Goal: Task Accomplishment & Management: Use online tool/utility

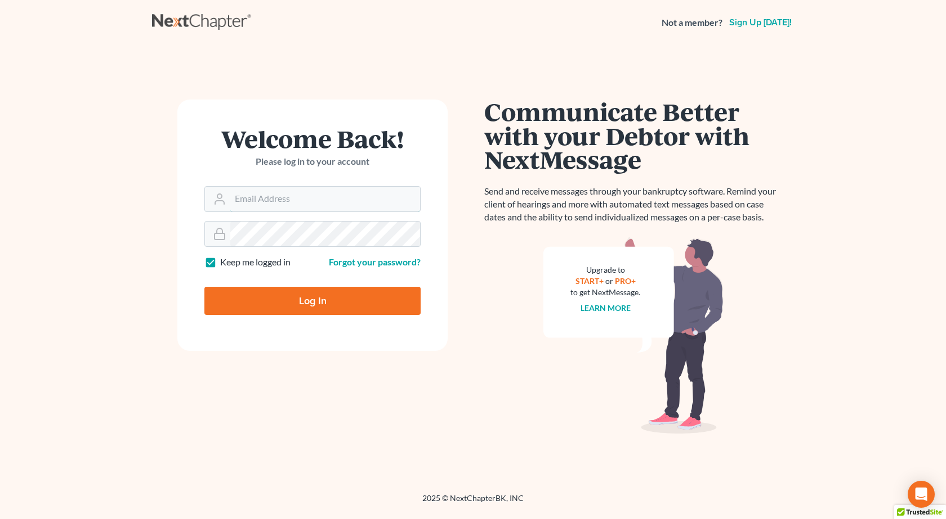
type input "[PERSON_NAME][EMAIL_ADDRESS][DOMAIN_NAME]"
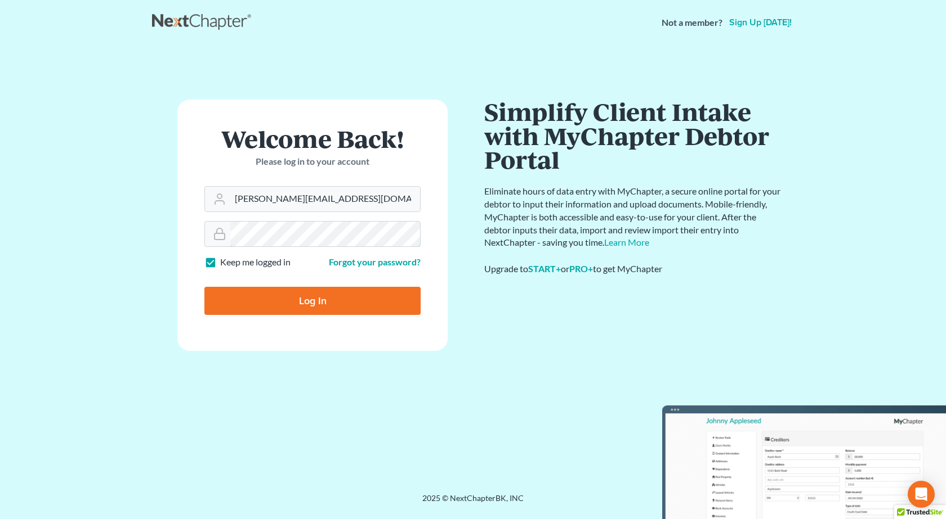
click at [204, 287] on input "Log In" at bounding box center [312, 301] width 216 height 28
type input "Thinking..."
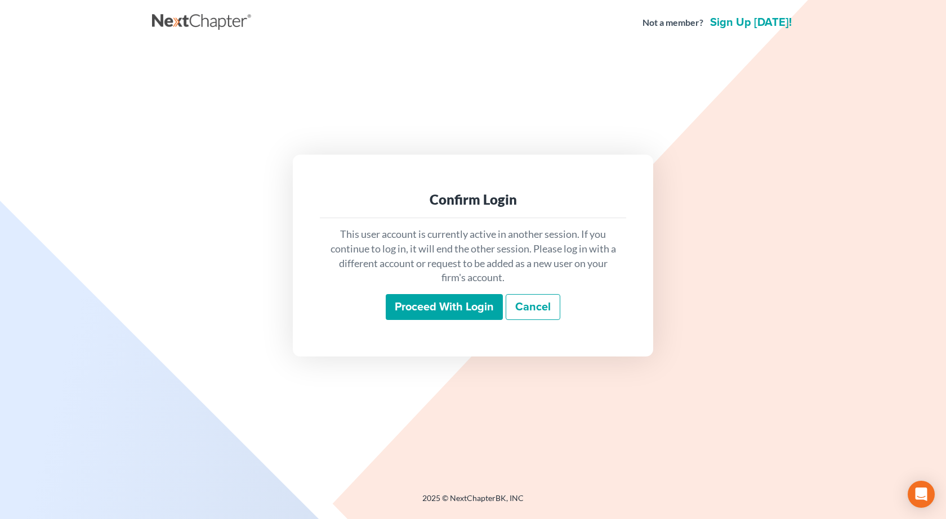
click at [420, 307] on input "Proceed with login" at bounding box center [444, 307] width 117 height 26
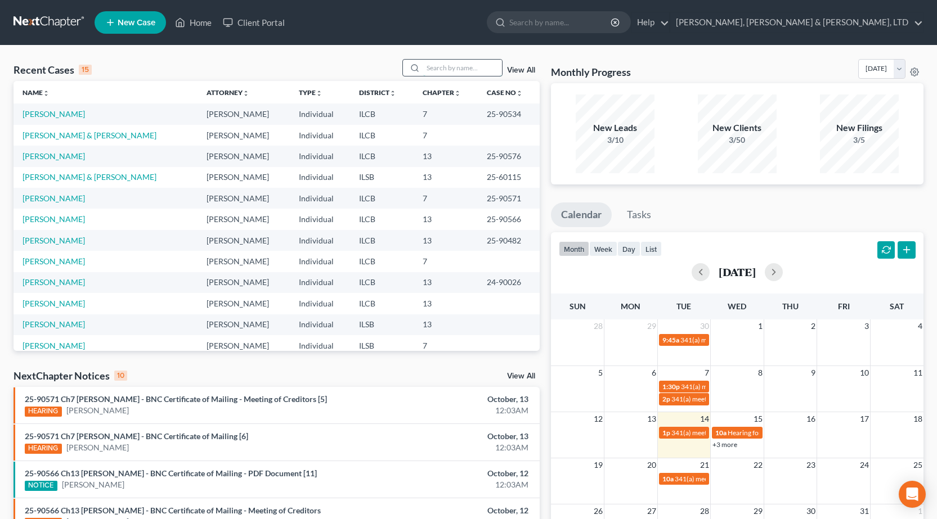
click at [449, 62] on input "search" at bounding box center [462, 68] width 79 height 16
type input "king"
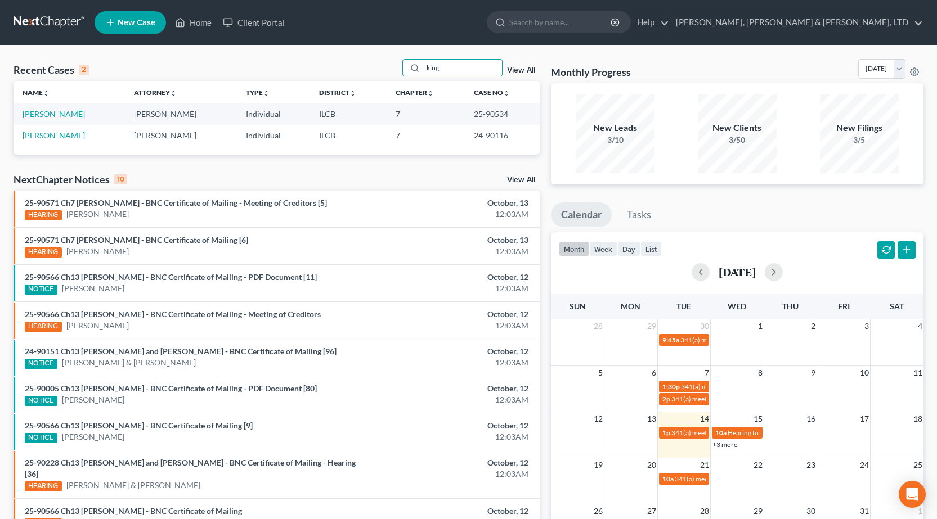
click at [51, 115] on link "King, Edwin" at bounding box center [54, 114] width 62 height 10
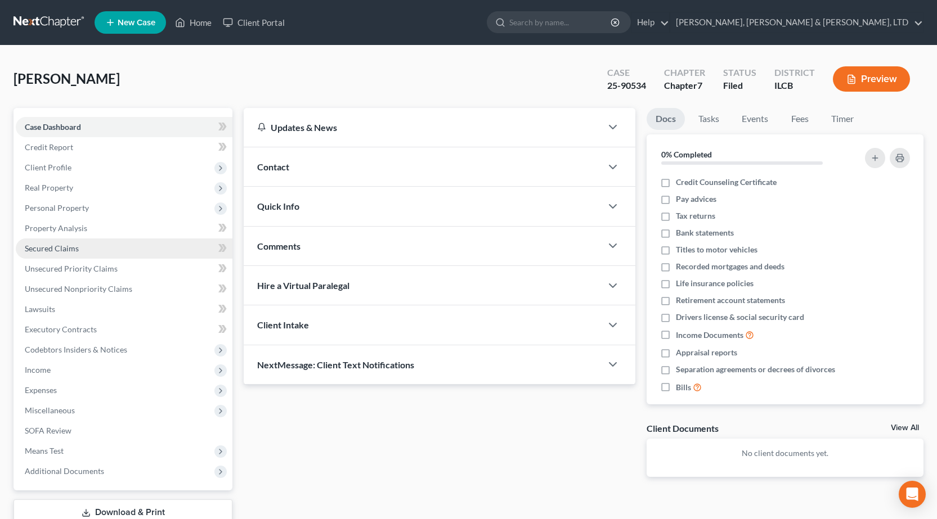
click at [75, 248] on span "Secured Claims" at bounding box center [52, 249] width 54 height 10
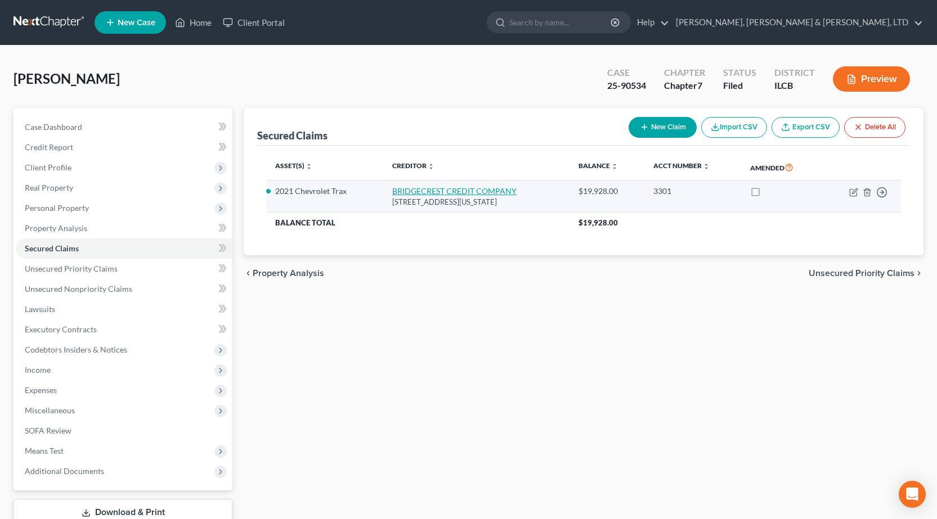
click at [492, 192] on link "BRIDGECREST CREDIT COMPANY" at bounding box center [454, 191] width 124 height 10
select select "3"
select select "2"
select select "0"
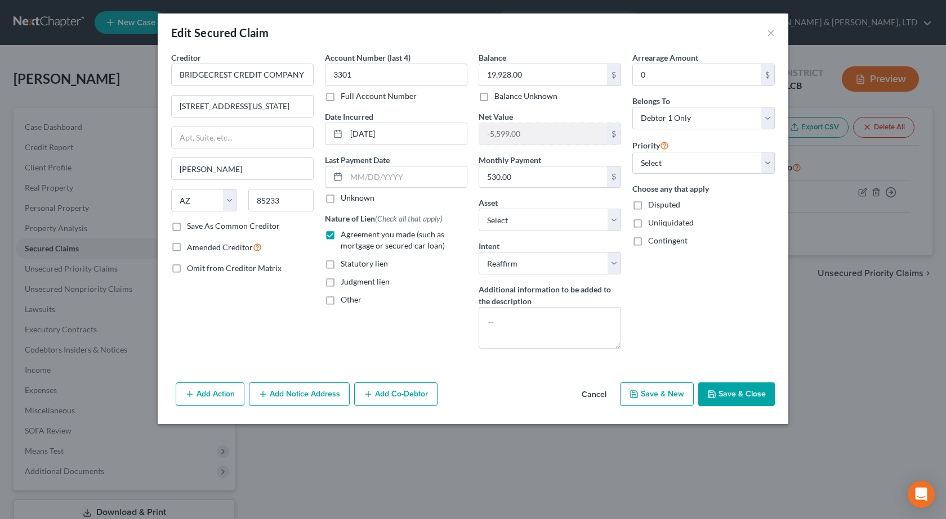
click at [815, 434] on div "Edit Secured Claim × Creditor * BRIDGECREST CREDIT COMPANY 1800 N COLORADO ST G…" at bounding box center [473, 259] width 946 height 519
click at [755, 397] on button "Save & Close" at bounding box center [736, 395] width 77 height 24
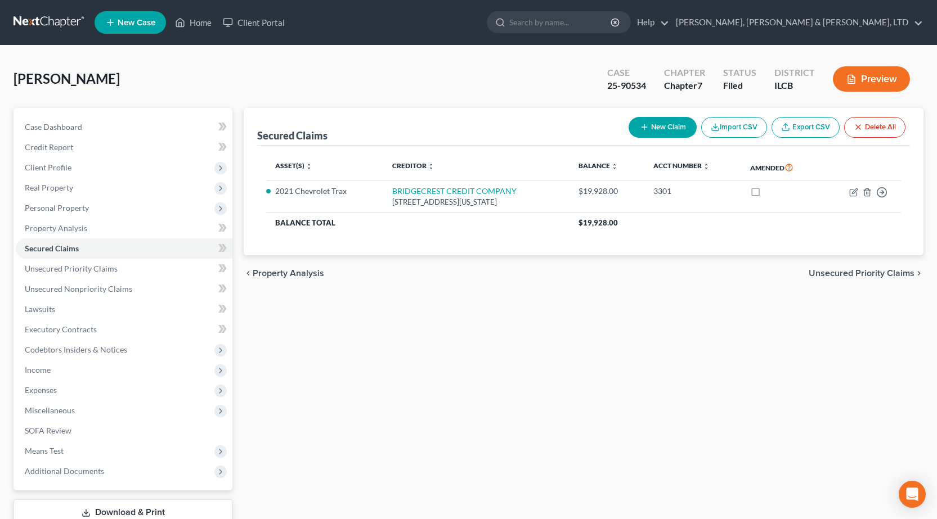
click at [52, 21] on link at bounding box center [50, 22] width 72 height 20
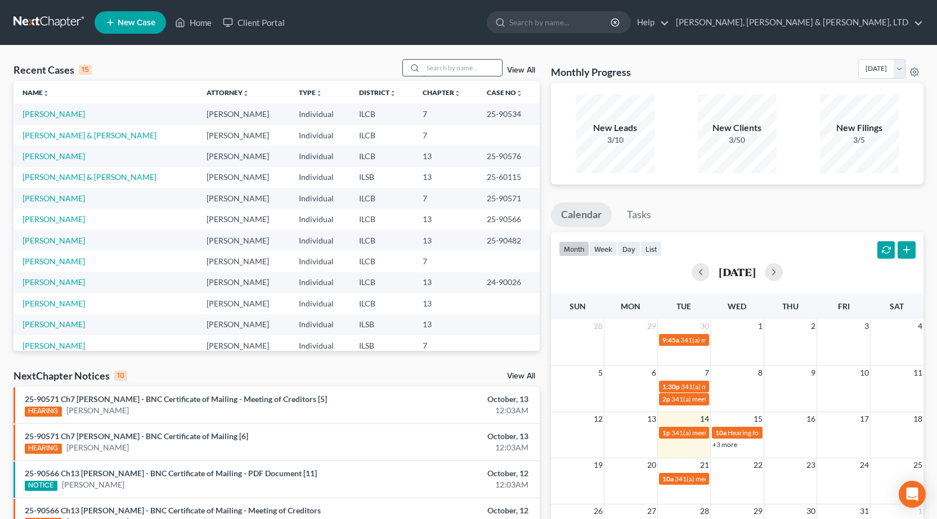
click at [482, 72] on input "search" at bounding box center [462, 68] width 79 height 16
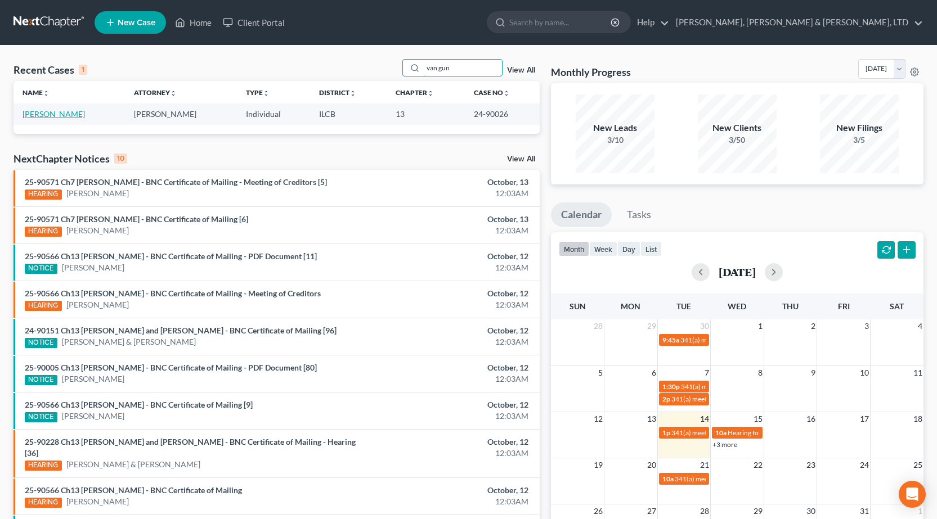
type input "van gun"
click at [48, 114] on link "[PERSON_NAME]" at bounding box center [54, 114] width 62 height 10
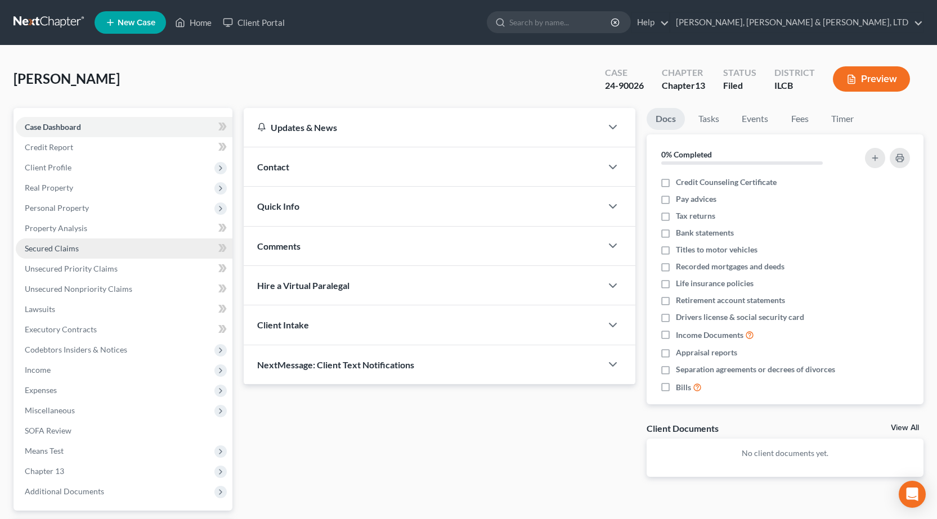
click at [112, 254] on link "Secured Claims" at bounding box center [124, 249] width 217 height 20
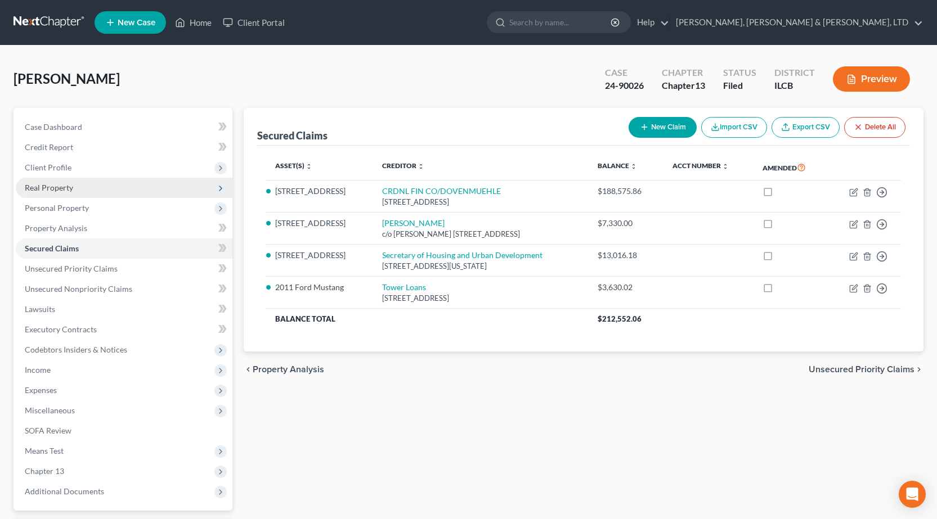
click at [99, 188] on span "Real Property" at bounding box center [124, 188] width 217 height 20
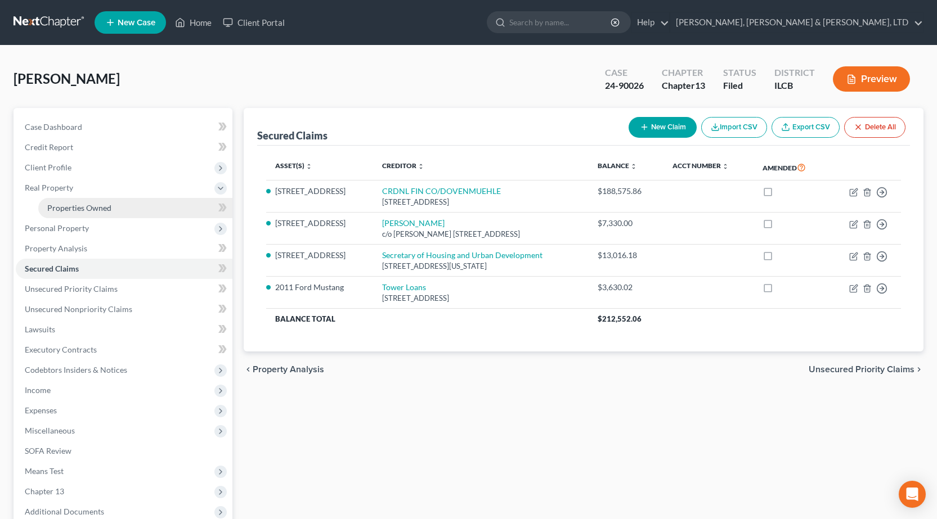
click at [91, 207] on span "Properties Owned" at bounding box center [79, 208] width 64 height 10
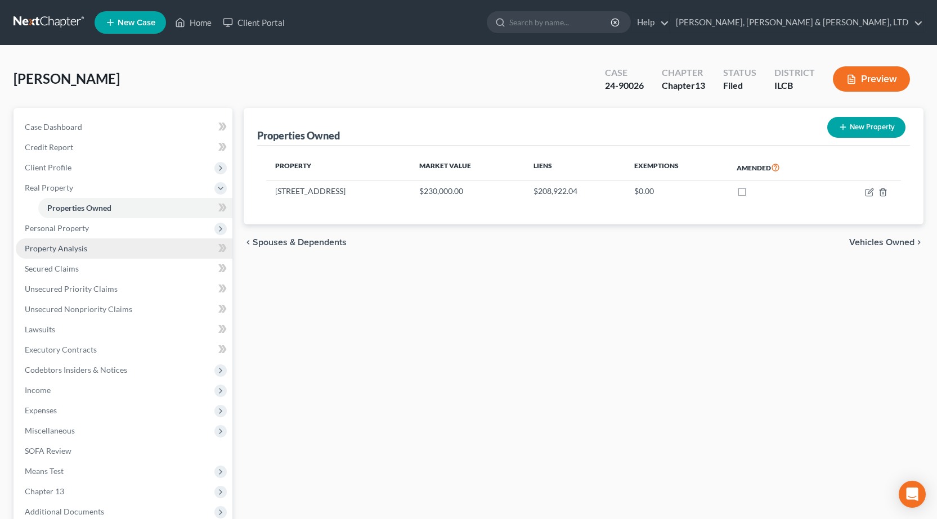
click at [65, 253] on span "Property Analysis" at bounding box center [56, 249] width 62 height 10
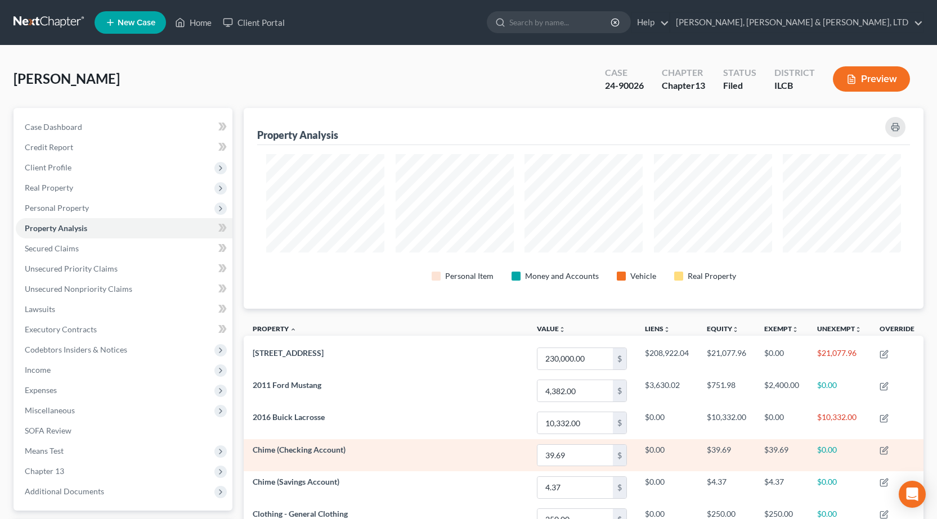
scroll to position [201, 680]
